Goal: Transaction & Acquisition: Obtain resource

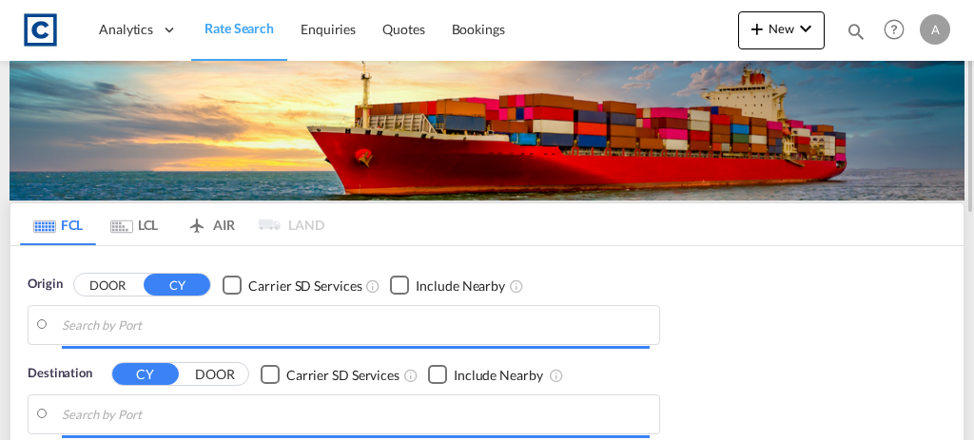
type input "GB-BS35, South Gloucestershire"
type input "Jawaharlal Nehru (Nhava Sheva), INNSA"
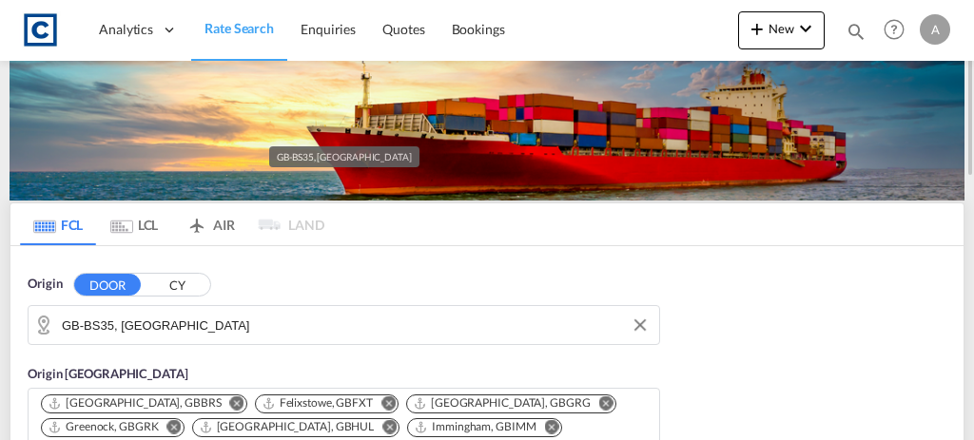
click at [339, 322] on input "GB-BS35, South Gloucestershire" at bounding box center [356, 325] width 588 height 29
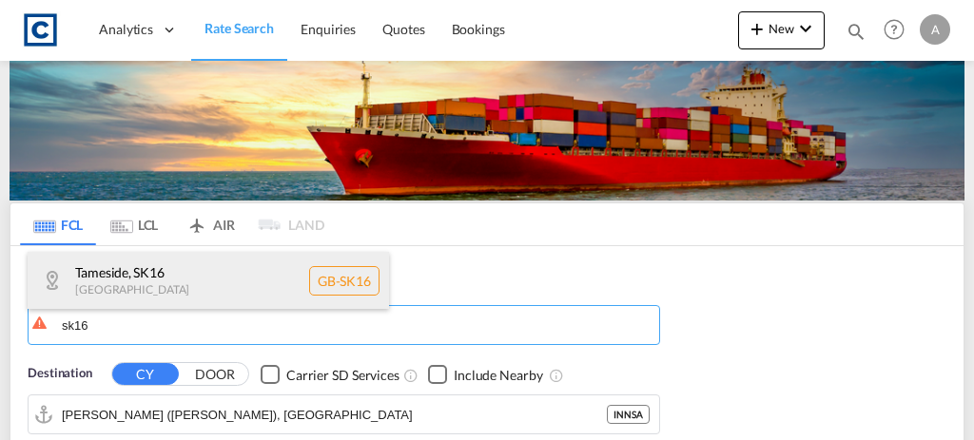
click at [296, 286] on div "Tameside , SK16 United Kingdom GB-SK16" at bounding box center [209, 280] width 362 height 57
type input "GB-SK16, Tameside"
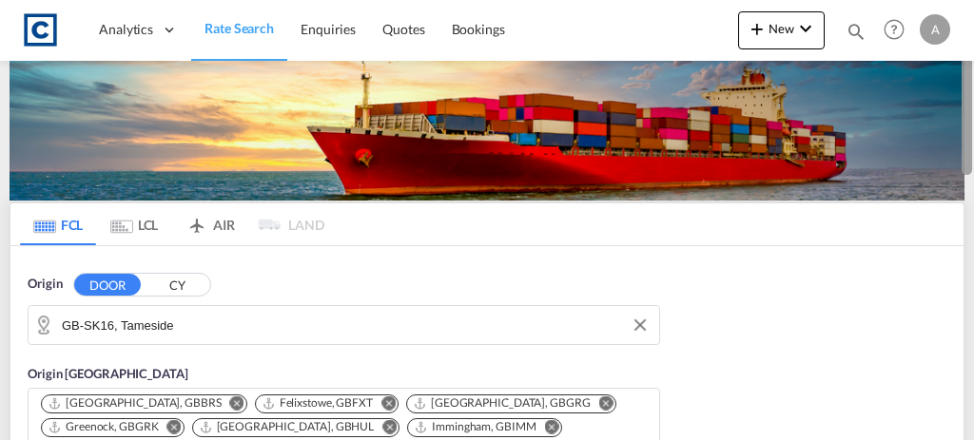
drag, startPoint x: 972, startPoint y: 99, endPoint x: 972, endPoint y: 131, distance: 32.3
click at [972, 131] on div at bounding box center [972, 220] width 4 height 433
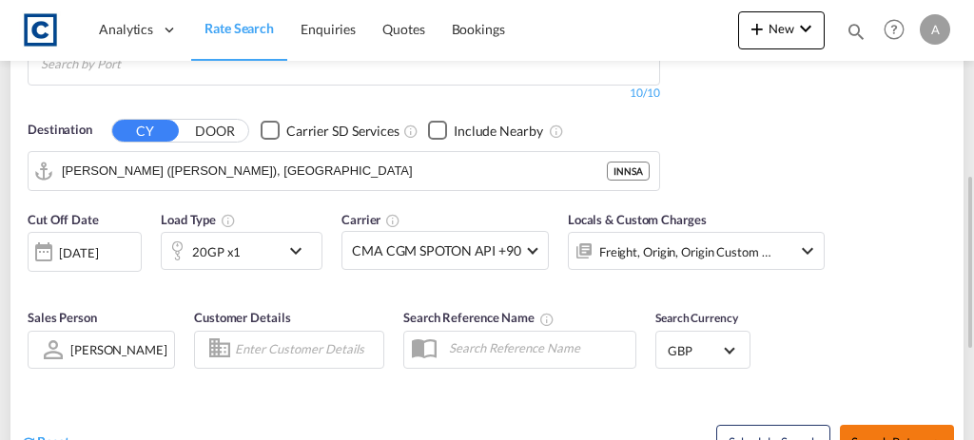
click at [857, 435] on span "Search Rates" at bounding box center [896, 442] width 91 height 15
type input "SK16 to INNSA / 18 Aug 2025"
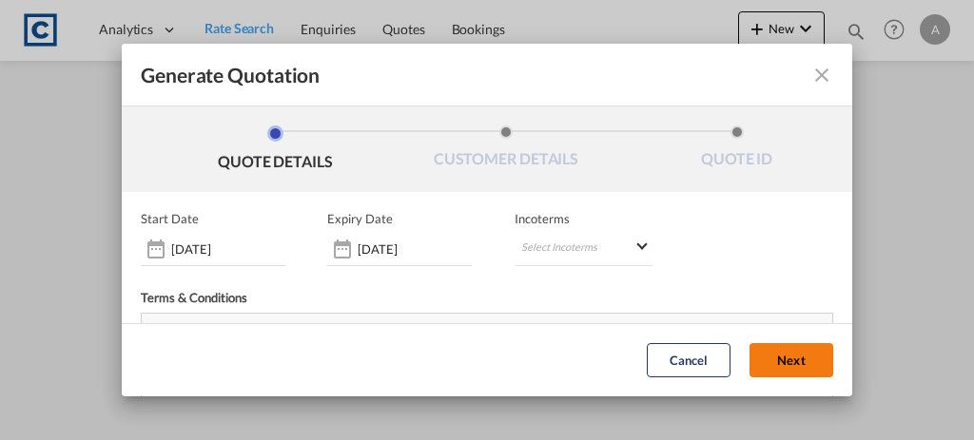
click at [758, 365] on button "Next" at bounding box center [792, 361] width 84 height 34
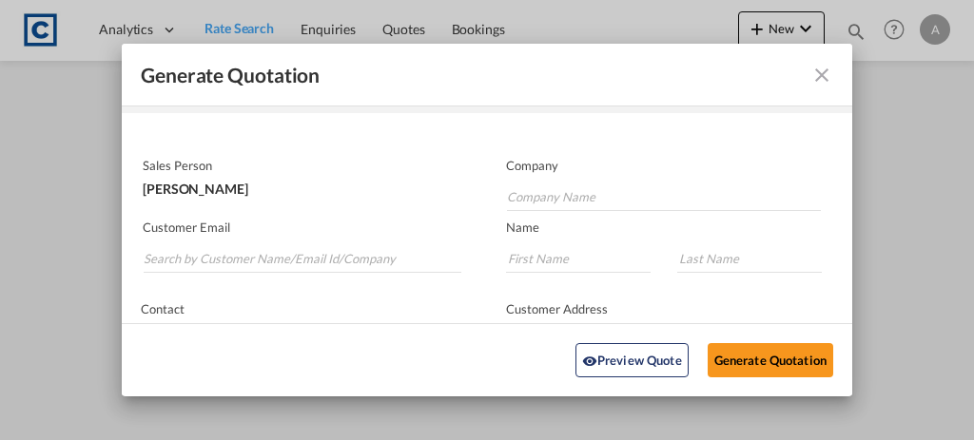
scroll to position [81, 0]
click at [216, 258] on input "Search by Customer Name/Email Id/Company" at bounding box center [303, 257] width 318 height 29
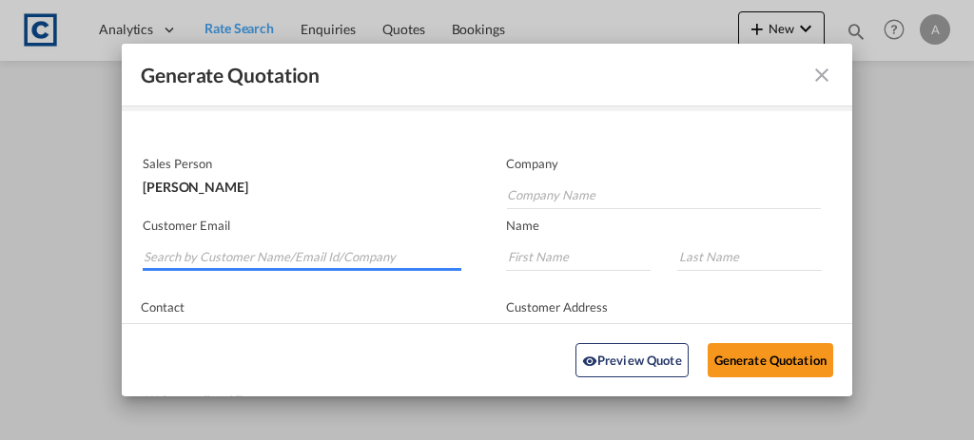
click at [216, 258] on input "Search by Customer Name/Email Id/Company" at bounding box center [303, 257] width 318 height 29
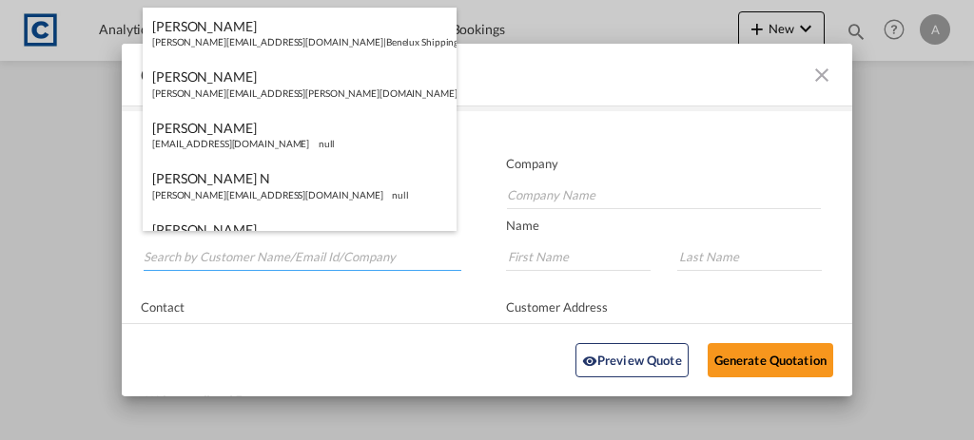
click at [262, 260] on input "Search by Customer Name/Email Id/Company" at bounding box center [303, 257] width 318 height 29
paste input "[PERSON_NAME][EMAIL_ADDRESS][PERSON_NAME][DOMAIN_NAME]"
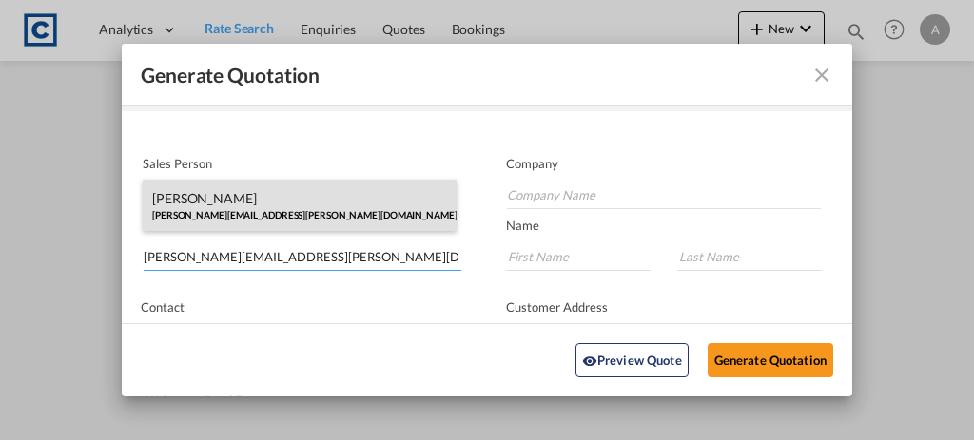
type input "[PERSON_NAME][EMAIL_ADDRESS][PERSON_NAME][DOMAIN_NAME]"
click at [367, 208] on div "[PERSON_NAME] [PERSON_NAME][EMAIL_ADDRESS][PERSON_NAME][DOMAIN_NAME] | [PERSON_…" at bounding box center [300, 205] width 314 height 51
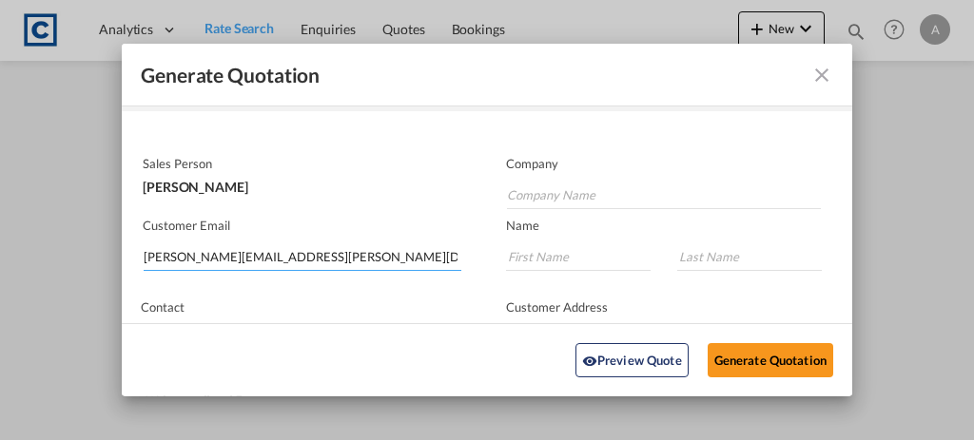
type input "[PERSON_NAME] Logisitcs"
type input "[PERSON_NAME]"
type input "Locarno"
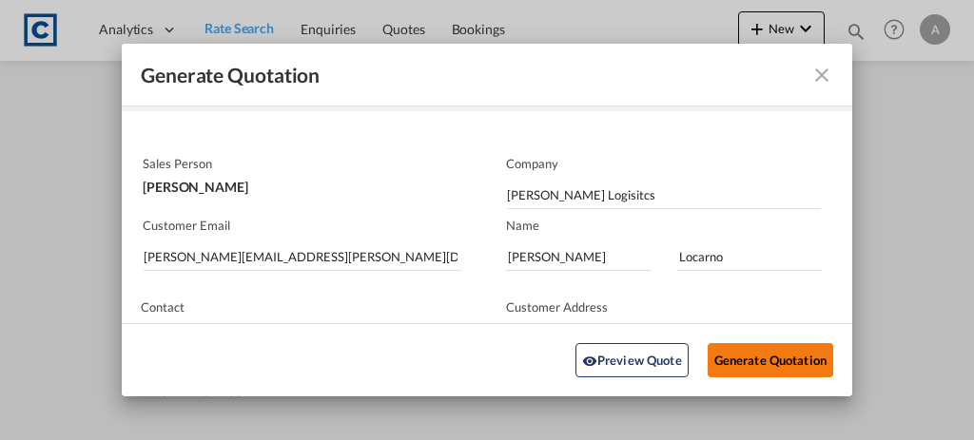
click at [785, 351] on button "Generate Quotation" at bounding box center [771, 360] width 126 height 34
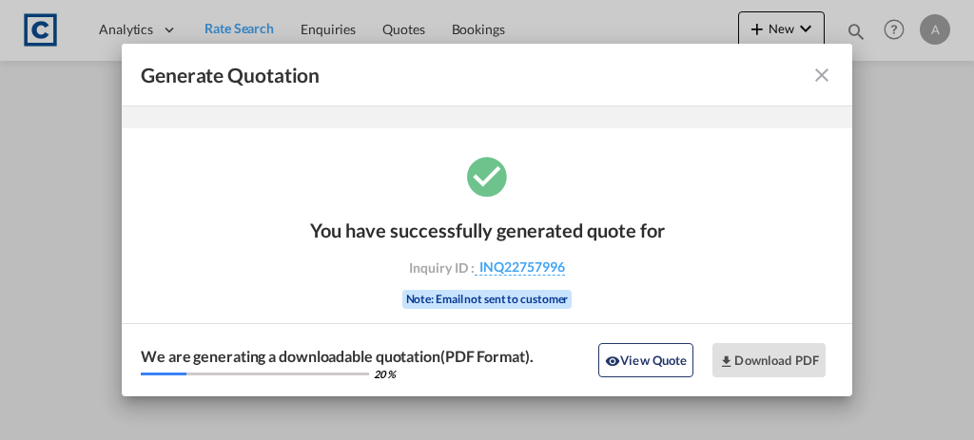
scroll to position [63, 0]
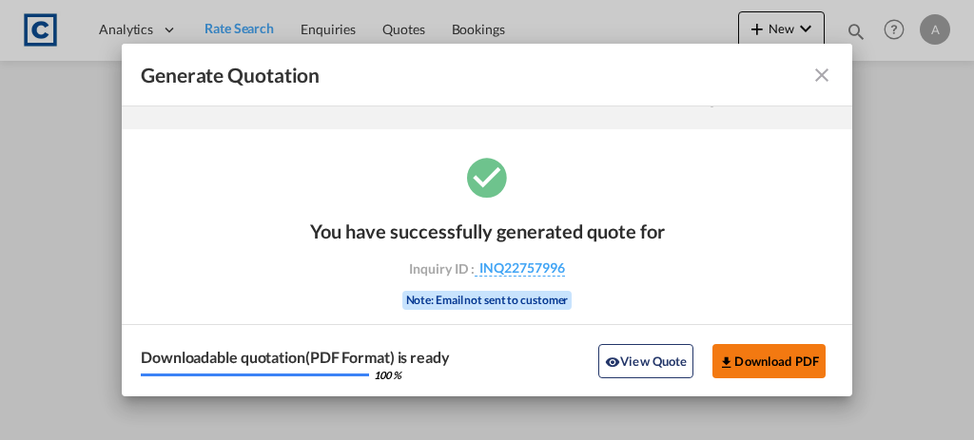
click at [777, 362] on button "Download PDF" at bounding box center [769, 361] width 113 height 34
